Goal: Task Accomplishment & Management: Use online tool/utility

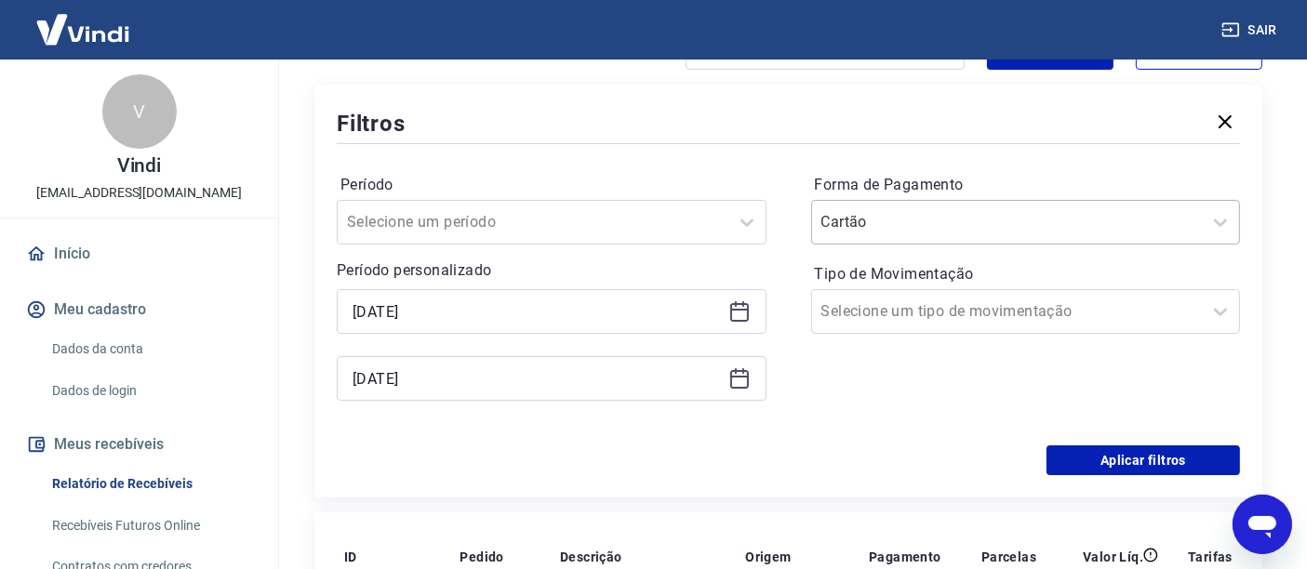
click at [882, 241] on div "Cartão" at bounding box center [1026, 222] width 430 height 45
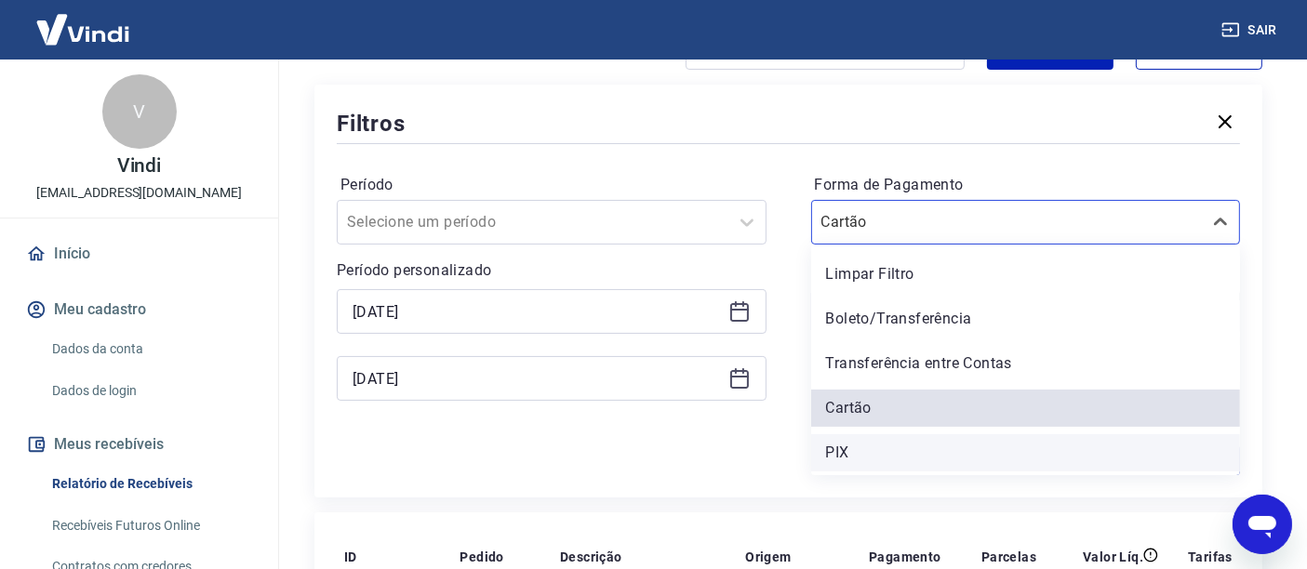
click at [848, 455] on div "PIX" at bounding box center [1026, 452] width 430 height 37
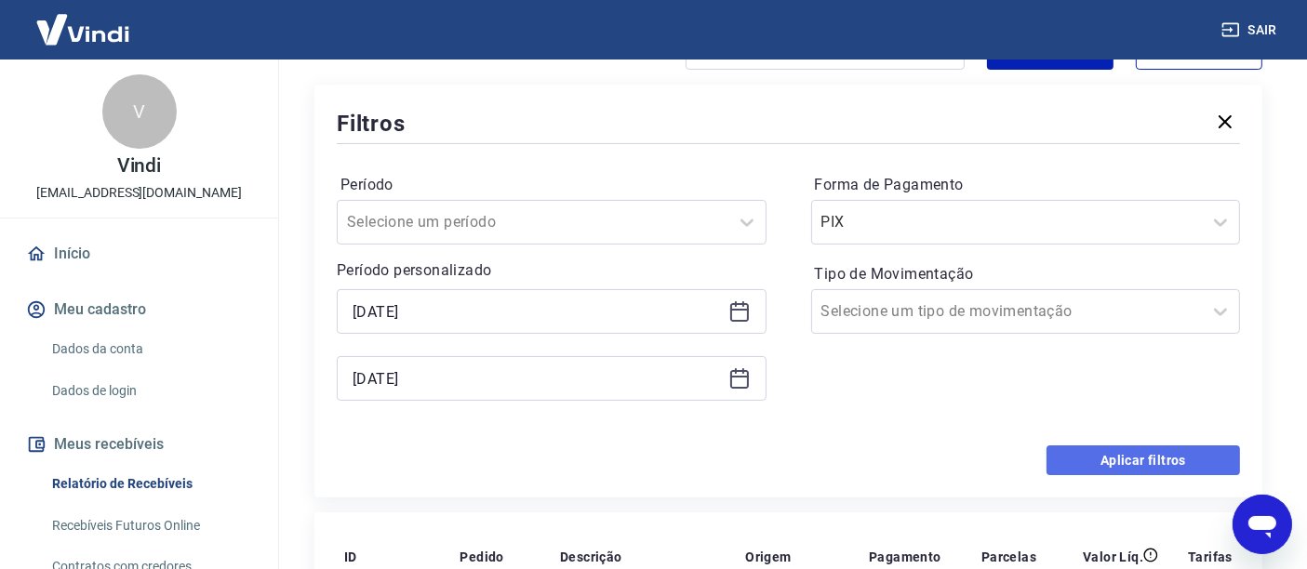
click at [1086, 448] on button "Aplicar filtros" at bounding box center [1142, 461] width 193 height 30
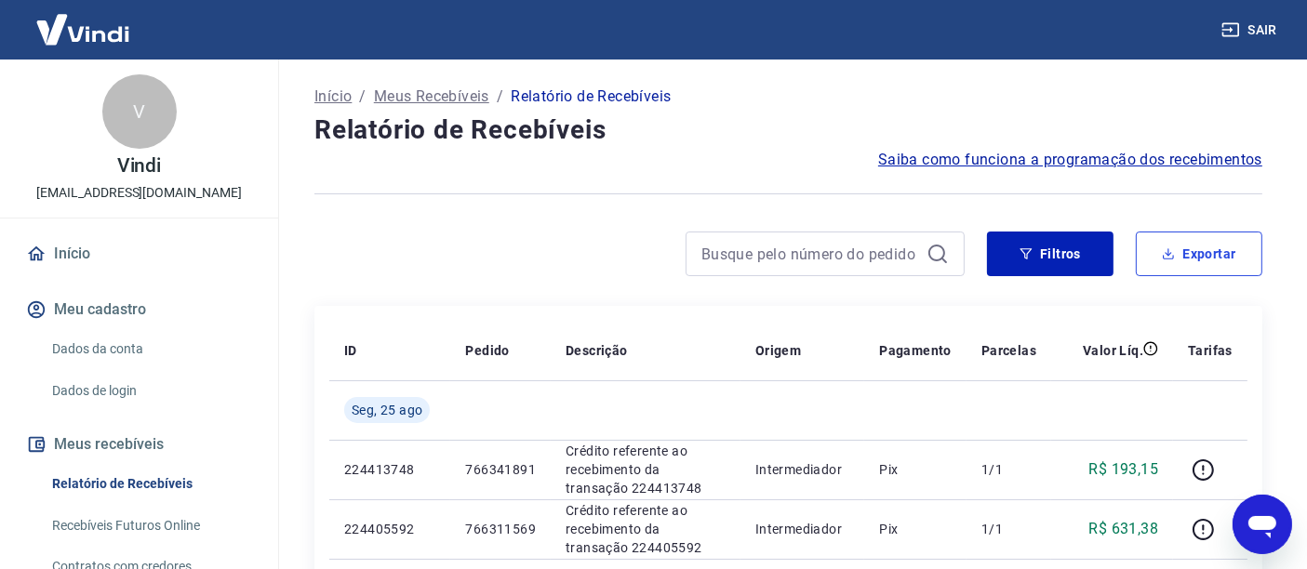
click at [1233, 247] on button "Exportar" at bounding box center [1199, 254] width 127 height 45
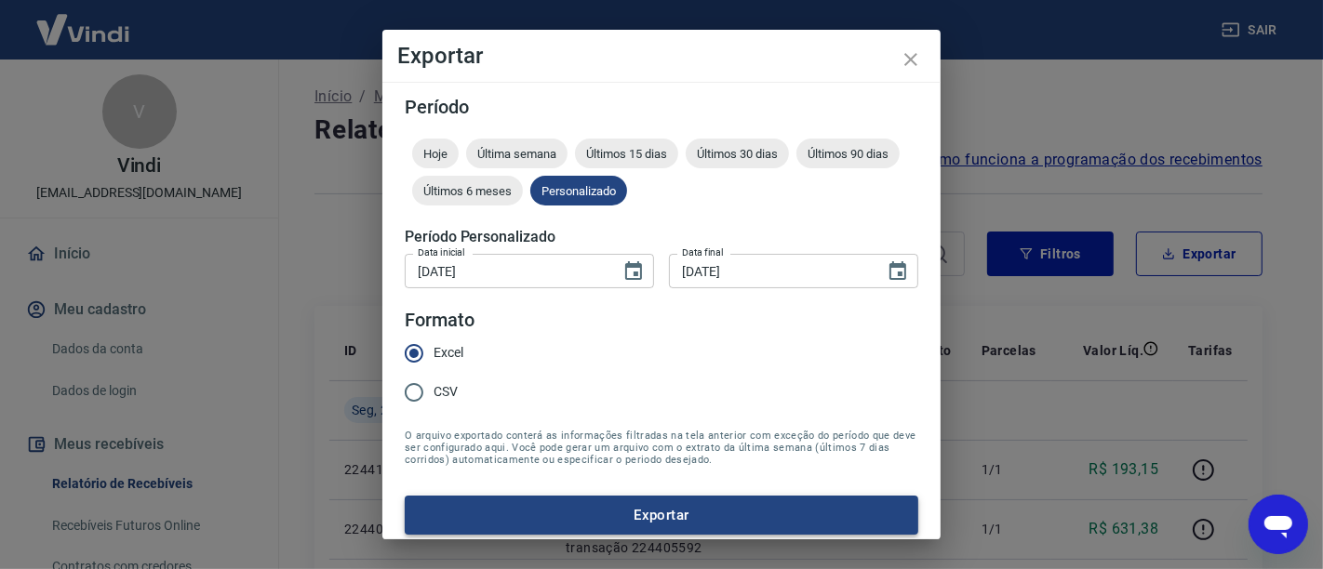
click at [671, 513] on button "Exportar" at bounding box center [661, 515] width 513 height 39
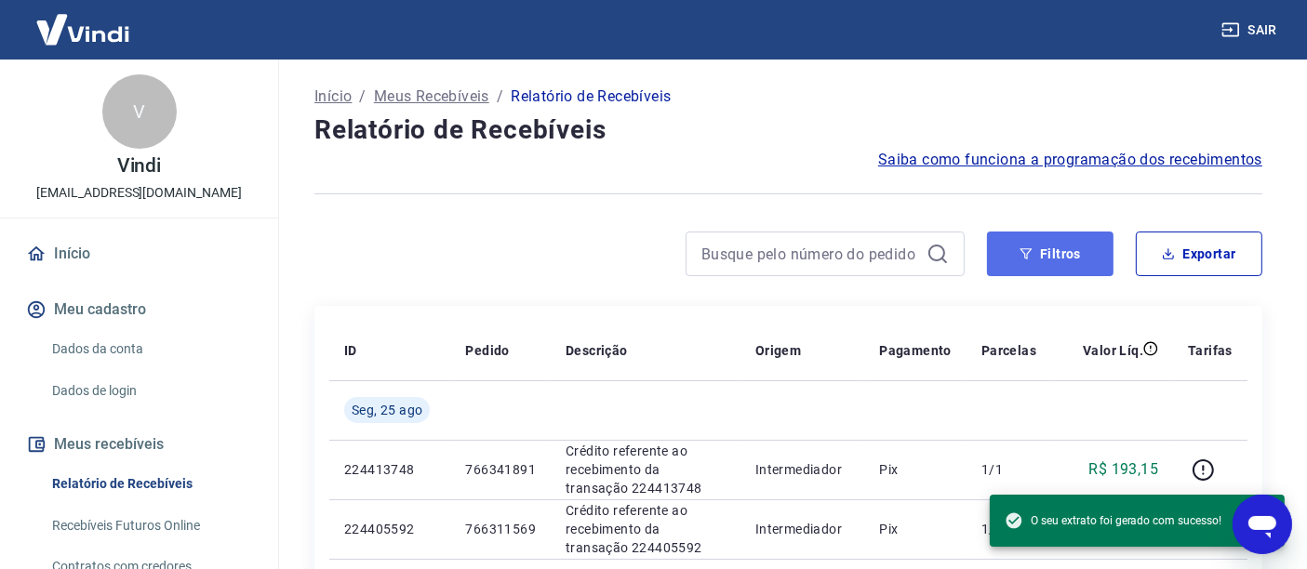
click at [1067, 258] on button "Filtros" at bounding box center [1050, 254] width 127 height 45
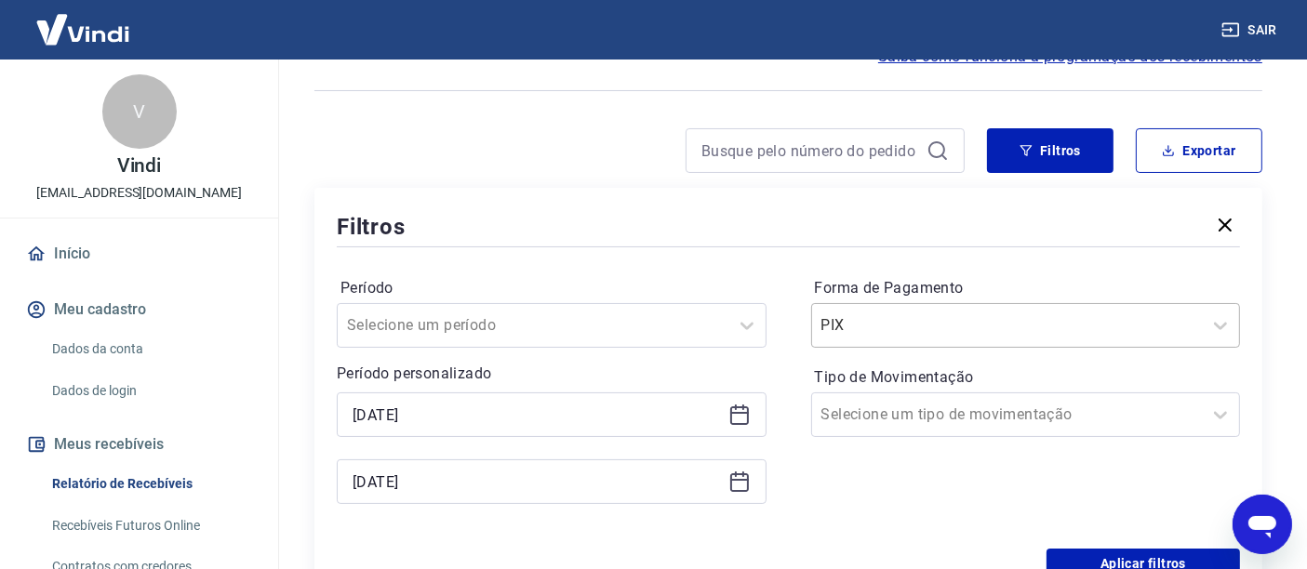
click at [903, 322] on input "Forma de Pagamento" at bounding box center [915, 325] width 188 height 22
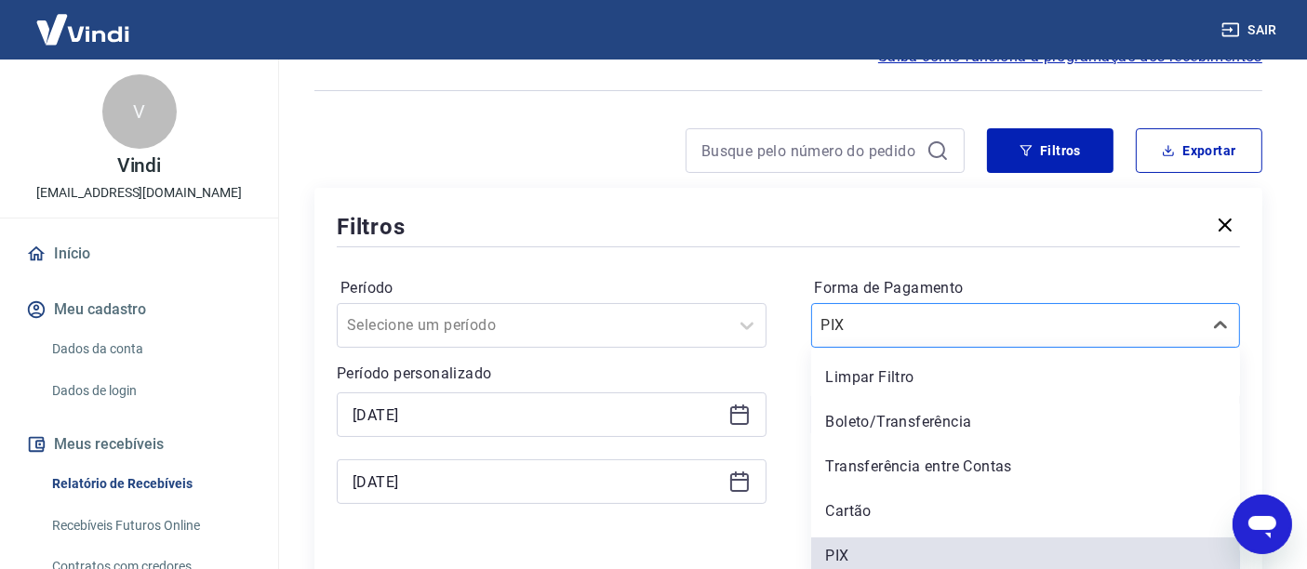
scroll to position [113, 0]
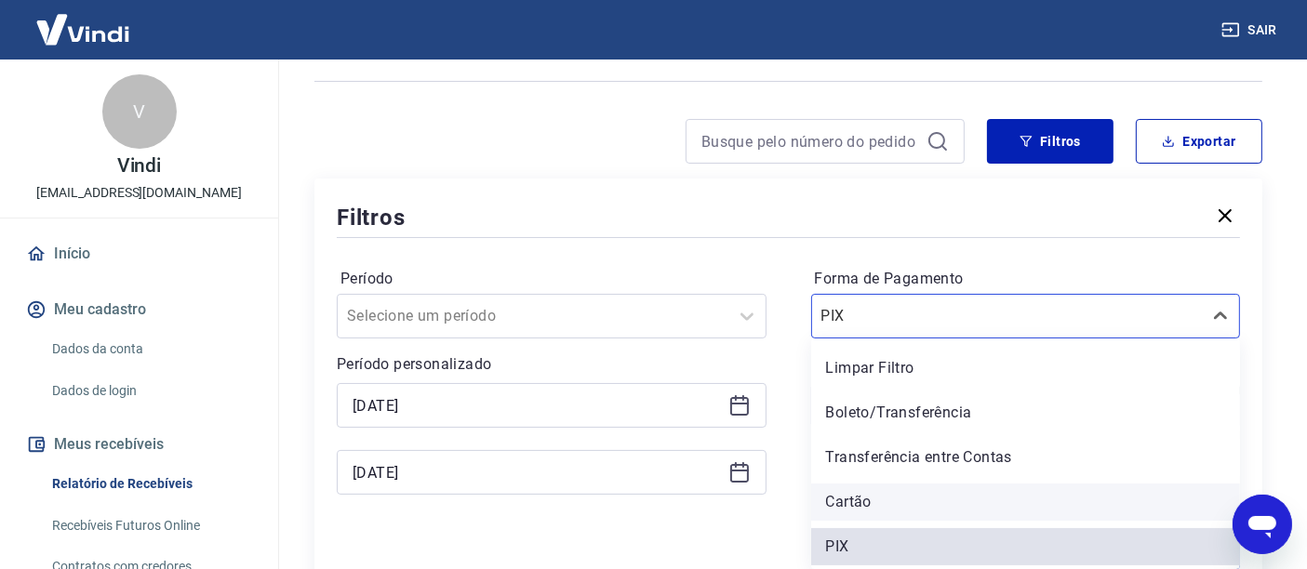
click at [869, 502] on div "Cartão" at bounding box center [1026, 502] width 430 height 37
click at [858, 407] on input "Tipo de Movimentação" at bounding box center [915, 405] width 188 height 22
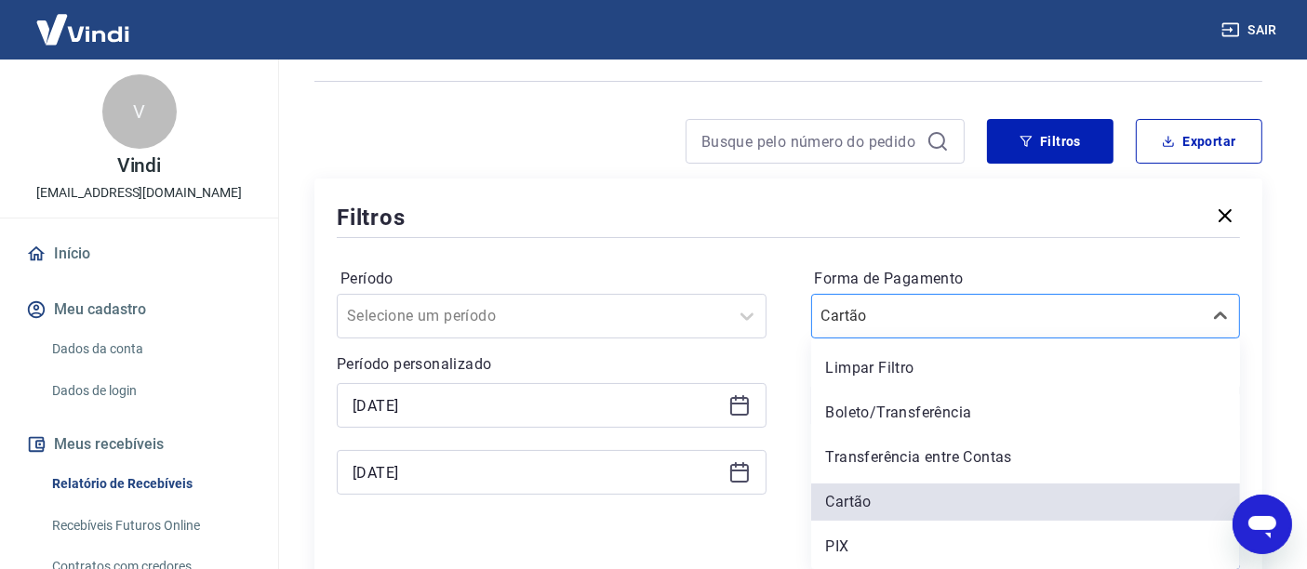
click at [879, 318] on input "Forma de Pagamento" at bounding box center [915, 316] width 188 height 22
click at [848, 419] on div "Boleto/Transferência" at bounding box center [1026, 412] width 430 height 37
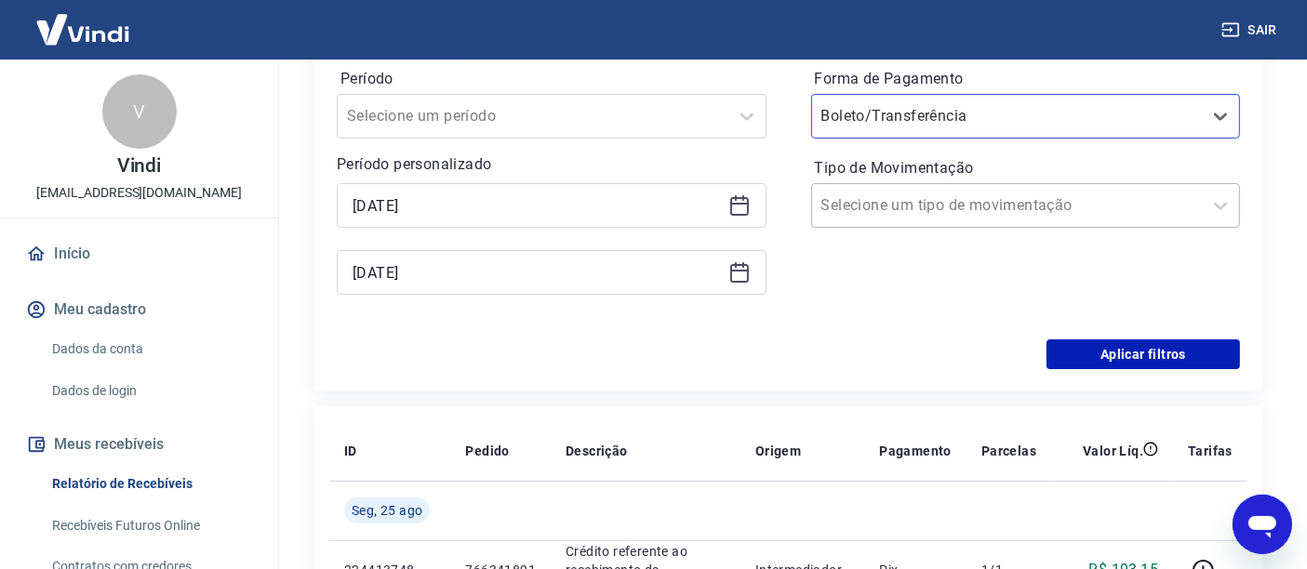
scroll to position [319, 0]
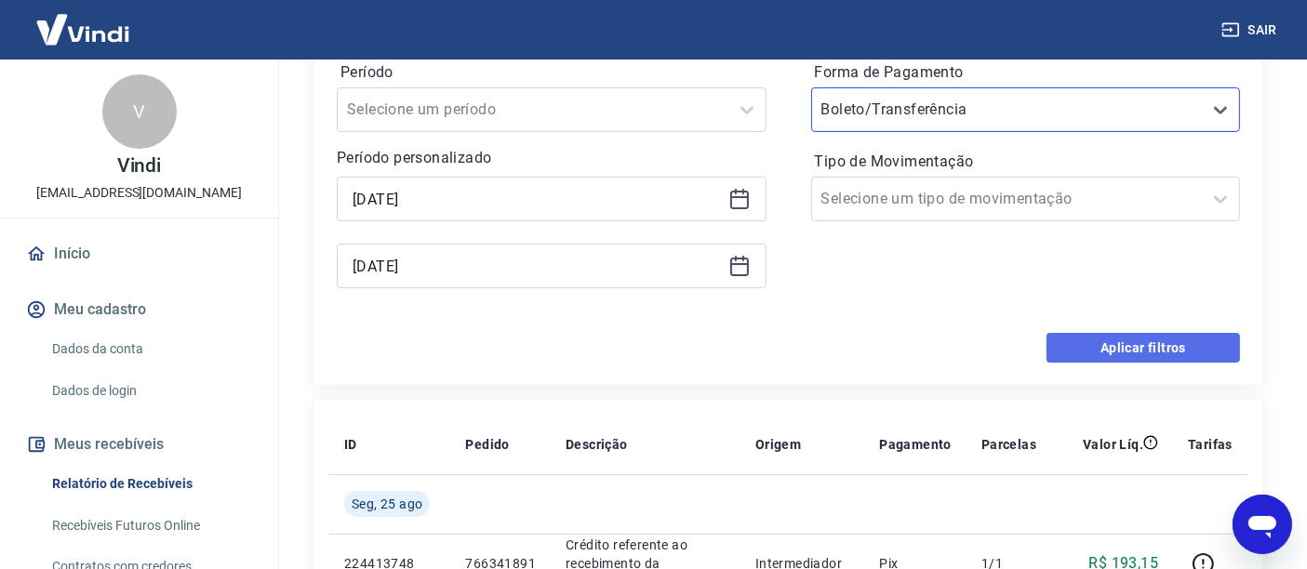
click at [1129, 342] on button "Aplicar filtros" at bounding box center [1142, 348] width 193 height 30
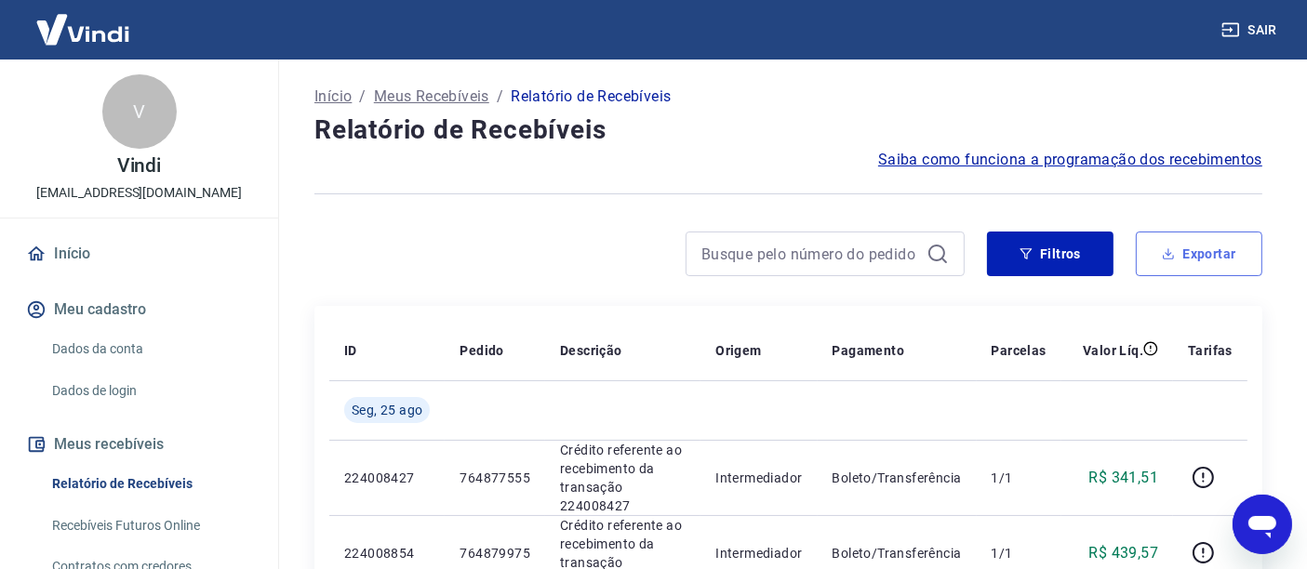
click at [1222, 261] on button "Exportar" at bounding box center [1199, 254] width 127 height 45
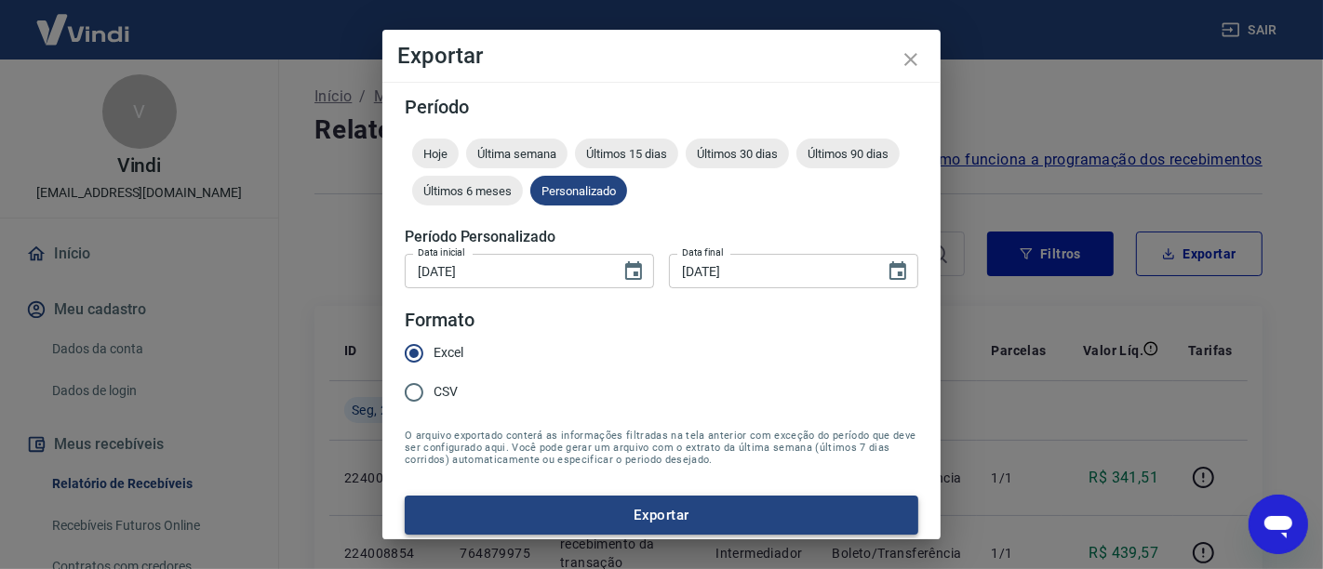
click at [676, 509] on button "Exportar" at bounding box center [661, 515] width 513 height 39
